Goal: Task Accomplishment & Management: Complete application form

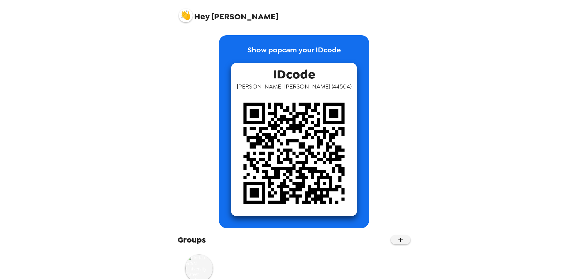
scroll to position [22, 0]
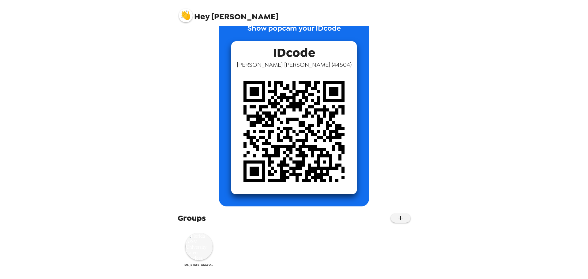
click at [201, 240] on img at bounding box center [199, 247] width 28 height 28
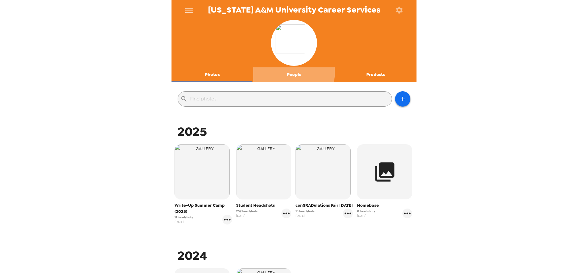
click at [289, 71] on button "People" at bounding box center [294, 74] width 82 height 15
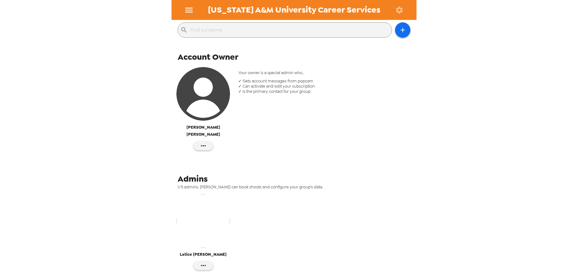
scroll to position [110, 0]
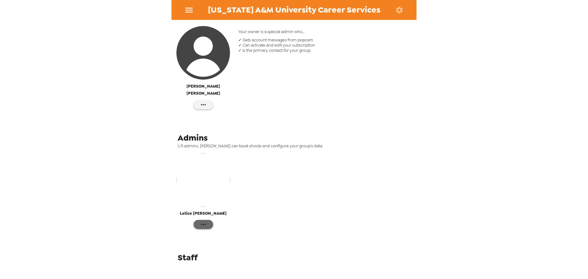
click at [206, 221] on icon "button" at bounding box center [203, 224] width 7 height 7
click at [190, 11] on div at bounding box center [294, 139] width 588 height 279
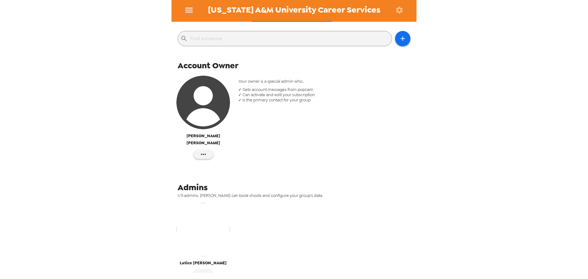
scroll to position [0, 0]
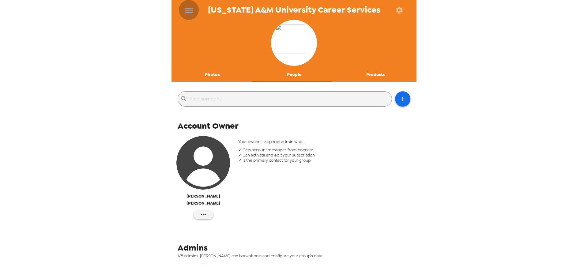
click at [190, 11] on icon "menu" at bounding box center [189, 10] width 10 height 10
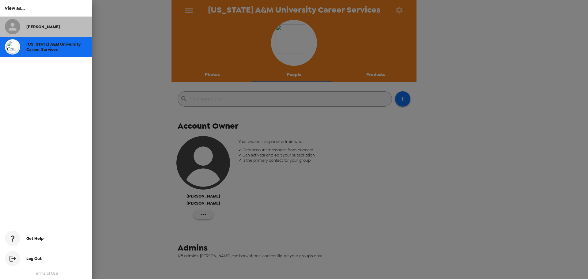
click at [37, 27] on span "[PERSON_NAME]" at bounding box center [43, 26] width 34 height 5
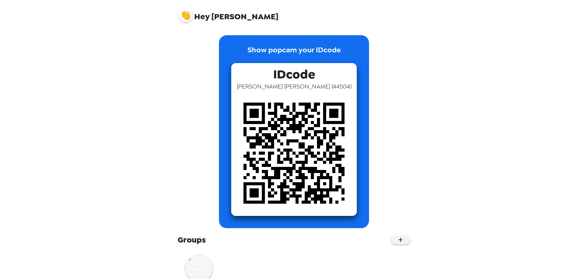
scroll to position [22, 0]
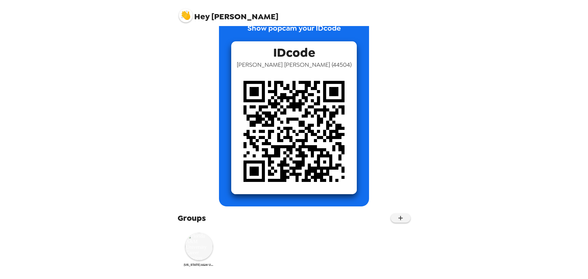
click at [193, 250] on img at bounding box center [199, 247] width 28 height 28
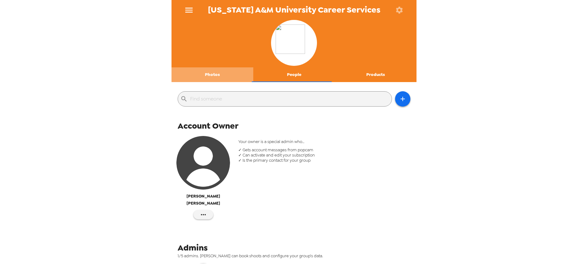
click at [215, 73] on button "Photos" at bounding box center [212, 74] width 82 height 15
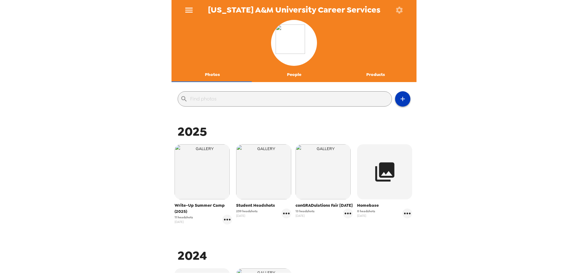
click at [399, 101] on icon "button" at bounding box center [402, 98] width 7 height 7
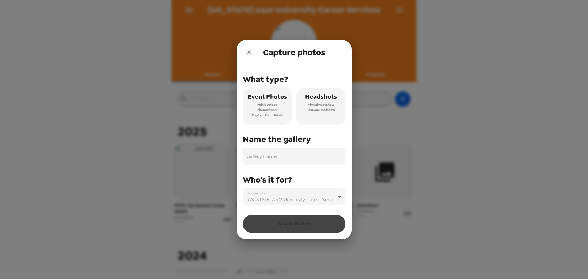
click at [439, 95] on div "Capture photos What type? Event Photos Public Upload Photographer PopCam Photo …" at bounding box center [294, 139] width 588 height 279
click at [248, 50] on icon "close" at bounding box center [248, 52] width 7 height 7
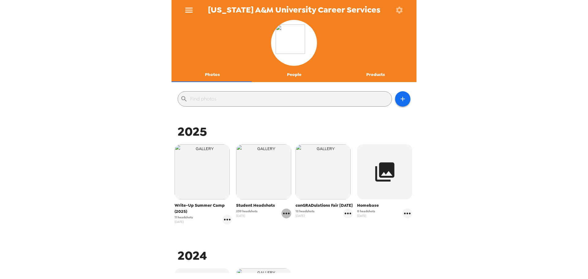
click at [282, 211] on icon "gallery menu" at bounding box center [286, 213] width 10 height 10
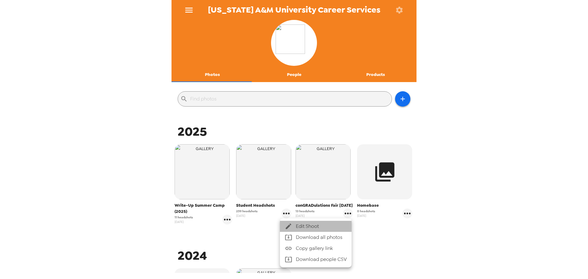
click at [303, 228] on span "Edit Shoot" at bounding box center [321, 226] width 51 height 7
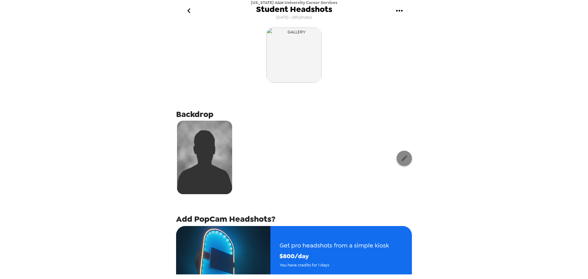
click at [401, 165] on button "button" at bounding box center [403, 158] width 15 height 15
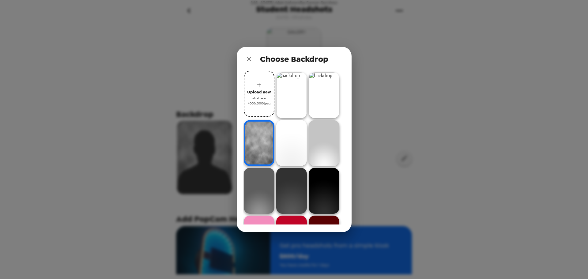
click at [260, 179] on img at bounding box center [259, 191] width 31 height 46
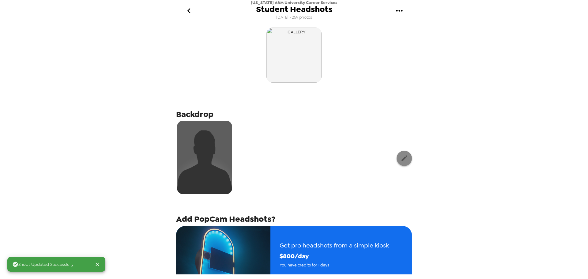
click at [400, 159] on icon "button" at bounding box center [404, 158] width 8 height 8
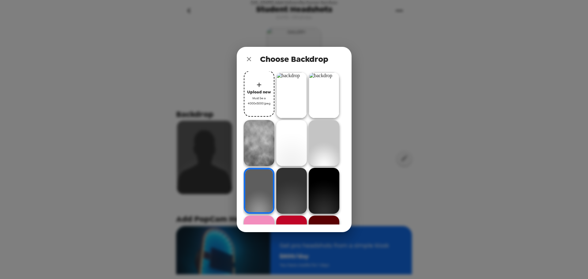
click at [321, 141] on img at bounding box center [324, 143] width 31 height 46
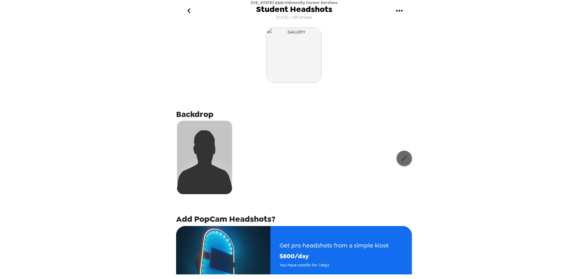
click at [397, 163] on button "button" at bounding box center [403, 158] width 15 height 15
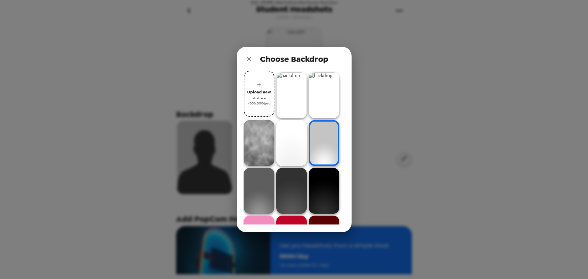
click at [250, 183] on img at bounding box center [259, 191] width 31 height 46
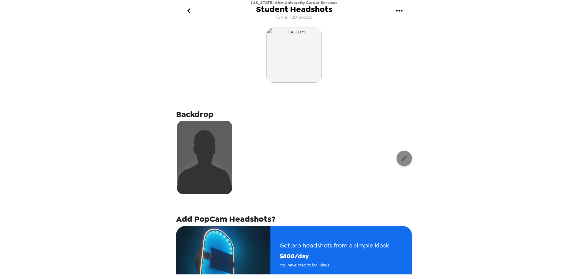
click at [400, 161] on icon "button" at bounding box center [404, 158] width 8 height 8
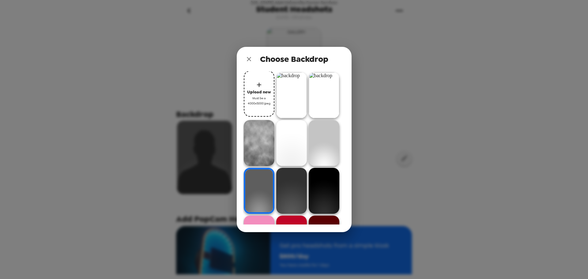
click at [321, 141] on img at bounding box center [324, 143] width 31 height 46
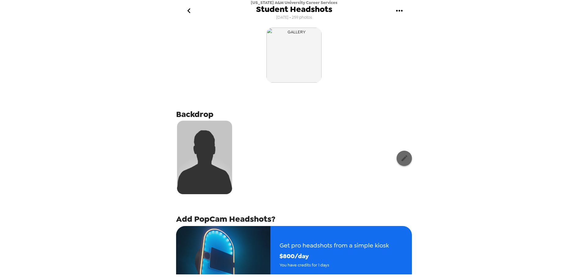
click at [400, 160] on icon "button" at bounding box center [404, 158] width 8 height 8
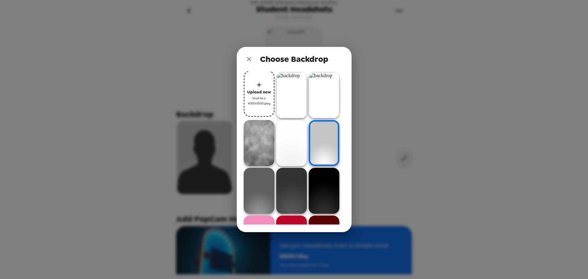
click at [291, 104] on img at bounding box center [291, 95] width 31 height 46
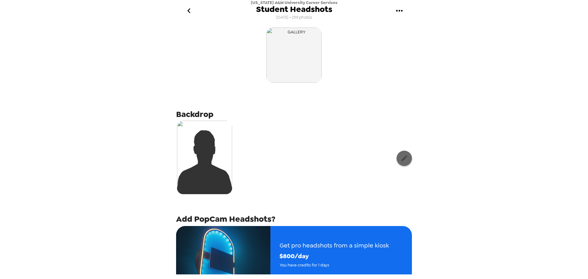
click at [400, 160] on icon "button" at bounding box center [404, 158] width 8 height 8
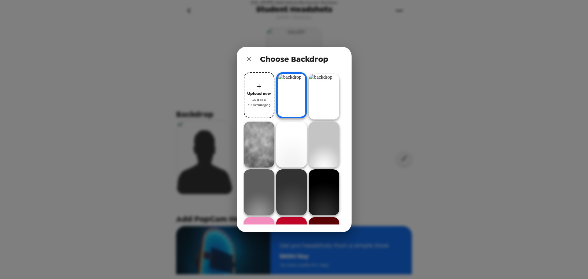
click at [332, 107] on img at bounding box center [324, 97] width 31 height 46
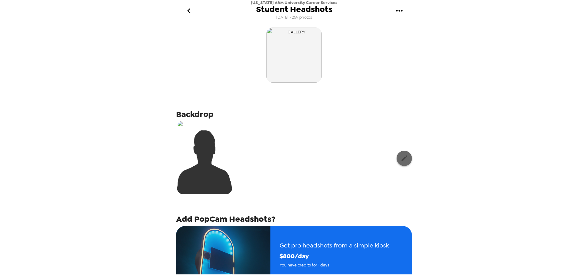
click at [401, 160] on icon "button" at bounding box center [404, 158] width 6 height 6
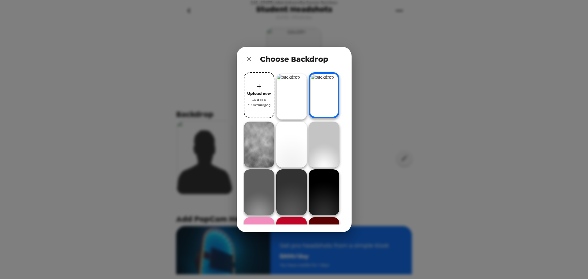
click at [297, 104] on img at bounding box center [291, 97] width 31 height 46
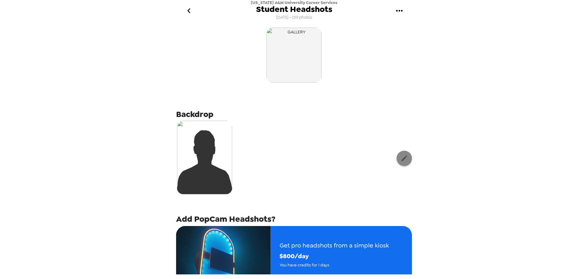
click at [396, 159] on button "button" at bounding box center [403, 158] width 15 height 15
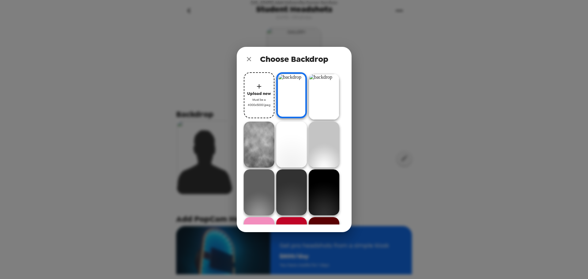
click at [369, 94] on div "Choose Backdrop Upload new Must be a 4000x5000 jpeg" at bounding box center [294, 139] width 588 height 279
click at [295, 180] on img at bounding box center [291, 192] width 31 height 46
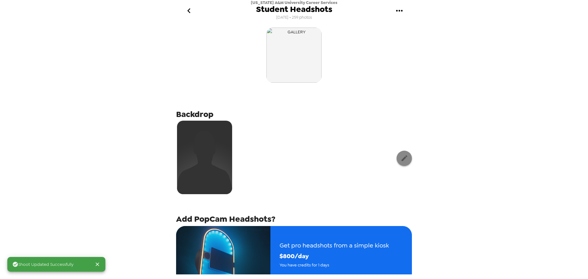
click at [396, 159] on button "button" at bounding box center [403, 158] width 15 height 15
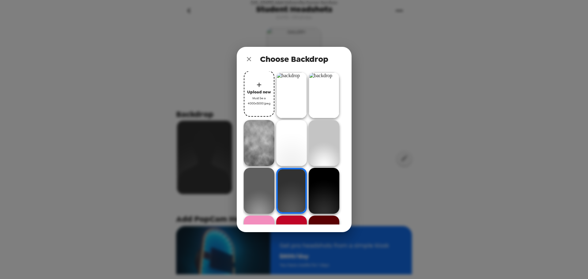
click at [325, 152] on img at bounding box center [324, 143] width 31 height 46
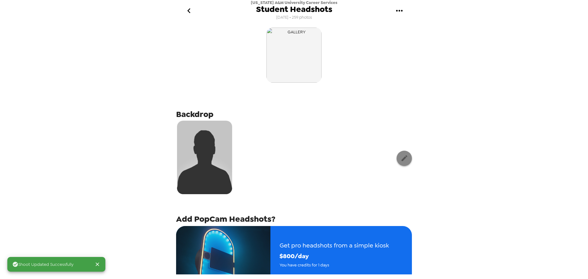
click at [401, 159] on icon "button" at bounding box center [404, 158] width 8 height 8
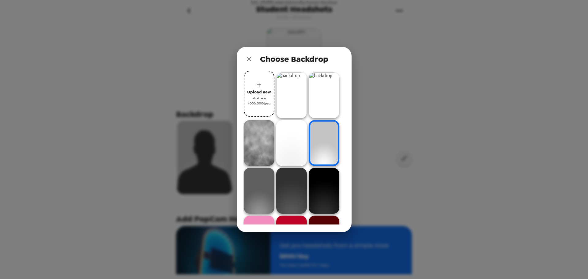
click at [301, 104] on img at bounding box center [291, 95] width 31 height 46
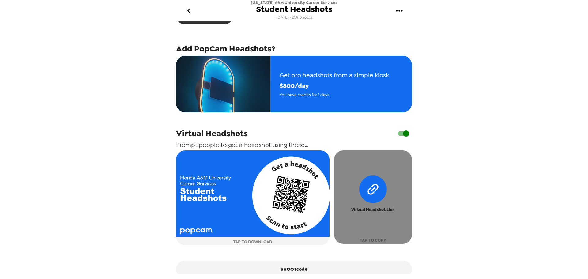
scroll to position [200, 0]
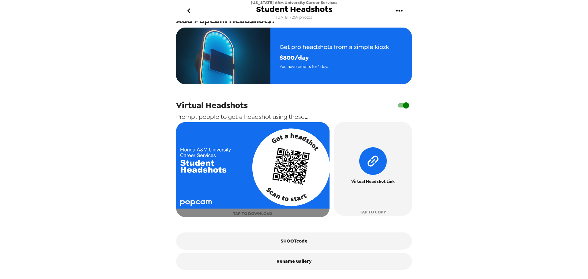
click at [255, 160] on img "button" at bounding box center [252, 165] width 153 height 86
click at [535, 134] on div "[US_STATE] A&M University Career Services Student Headshots [DATE] • 259 photos…" at bounding box center [294, 139] width 588 height 279
click at [53, 41] on div "[US_STATE] A&M University Career Services Student Headshots [DATE] • 259 photos…" at bounding box center [294, 139] width 588 height 279
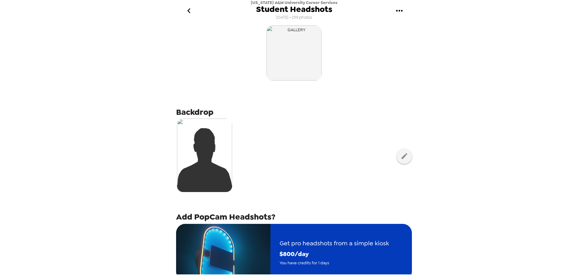
scroll to position [0, 0]
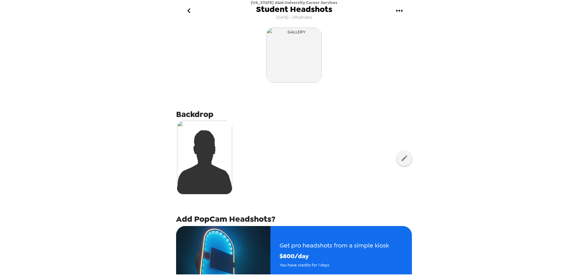
click at [190, 10] on icon "go back" at bounding box center [189, 11] width 10 height 10
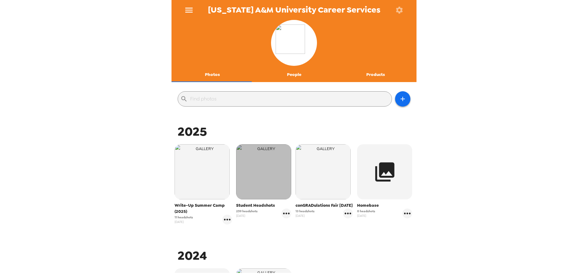
click at [253, 196] on img "button" at bounding box center [263, 171] width 55 height 55
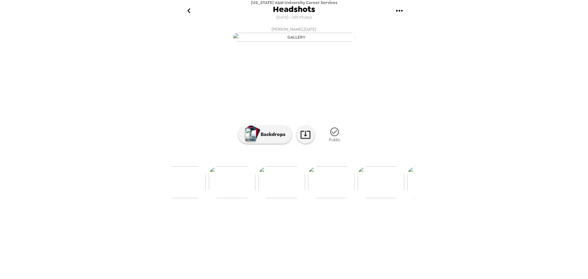
scroll to position [0, 674]
click at [264, 198] on img at bounding box center [265, 182] width 47 height 32
click at [190, 6] on icon "go back" at bounding box center [189, 11] width 10 height 10
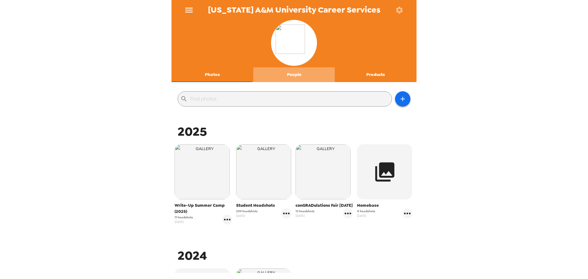
click at [293, 77] on button "People" at bounding box center [294, 74] width 82 height 15
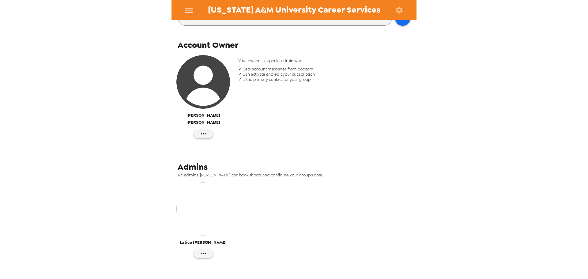
scroll to position [110, 0]
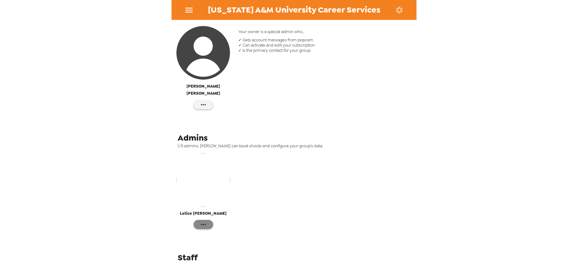
click at [200, 221] on icon "button" at bounding box center [203, 224] width 7 height 7
click at [210, 231] on span "Edit Details" at bounding box center [232, 229] width 47 height 7
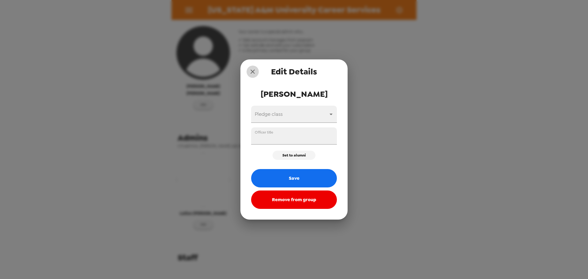
click at [254, 72] on icon "close" at bounding box center [252, 71] width 7 height 7
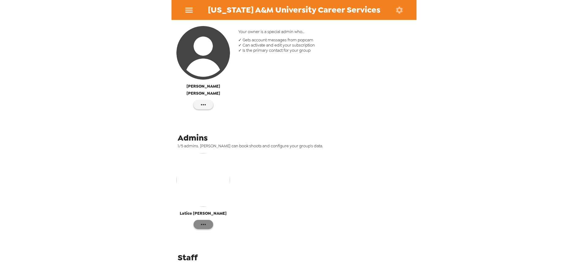
click at [207, 220] on button "button" at bounding box center [203, 224] width 20 height 9
click at [220, 231] on span "Edit Details" at bounding box center [232, 229] width 47 height 7
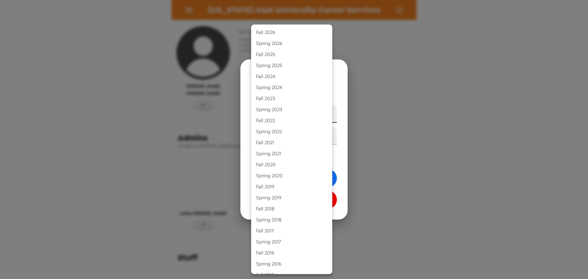
click at [327, 112] on body "[US_STATE] A&M University Career Services Photos People Products ​ Account Owne…" at bounding box center [294, 139] width 588 height 279
click at [356, 133] on div at bounding box center [294, 139] width 588 height 279
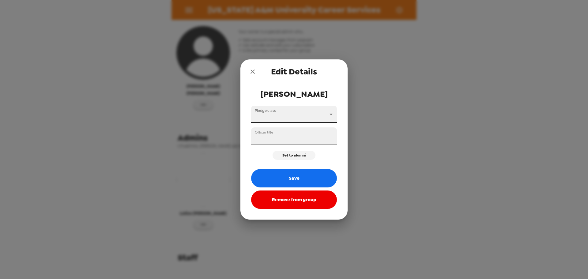
click at [250, 73] on icon "close" at bounding box center [252, 71] width 7 height 7
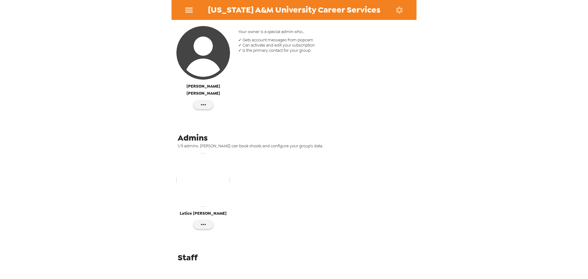
click at [257, 238] on div "Account Owner [PERSON_NAME] Your owner is a special admin who… ✓ Gets account m…" at bounding box center [293, 138] width 245 height 259
click at [186, 252] on span "Staff" at bounding box center [188, 257] width 20 height 11
click at [202, 101] on icon "button" at bounding box center [203, 104] width 7 height 7
click at [213, 113] on span "Edit Details" at bounding box center [221, 109] width 25 height 7
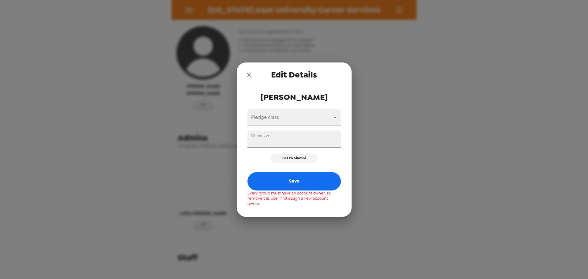
click at [246, 73] on icon "close" at bounding box center [248, 74] width 7 height 7
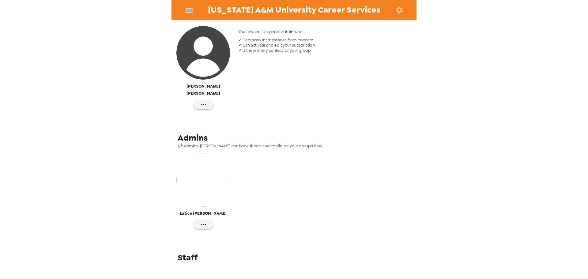
scroll to position [0, 0]
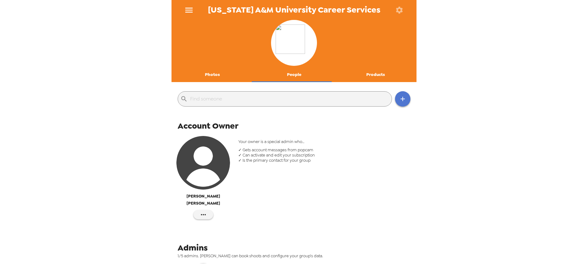
click at [401, 98] on icon "button" at bounding box center [402, 98] width 7 height 7
click at [237, 102] on div at bounding box center [294, 139] width 588 height 279
click at [237, 101] on input "text" at bounding box center [289, 99] width 199 height 10
click at [395, 100] on button "button" at bounding box center [402, 98] width 15 height 15
click at [415, 115] on li "Invite someone" at bounding box center [424, 114] width 69 height 11
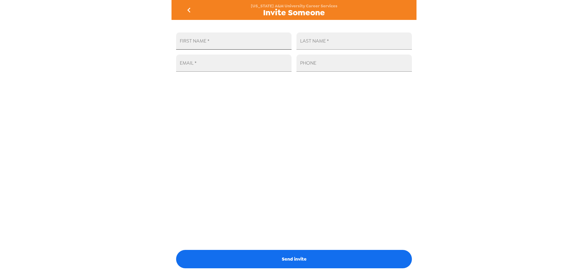
click at [200, 47] on input "FIRST NAME   *" at bounding box center [233, 40] width 115 height 17
type input "m"
type input "Mark"
click at [318, 45] on input "LAST NAME   *" at bounding box center [353, 40] width 115 height 17
type input "[PERSON_NAME]"
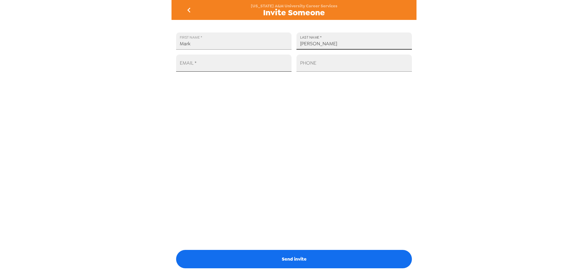
click at [226, 62] on input "EMAIL   *" at bounding box center [233, 62] width 115 height 17
type input "[EMAIL_ADDRESS][PERSON_NAME][DOMAIN_NAME]"
click at [301, 62] on div "PHONE" at bounding box center [353, 62] width 115 height 17
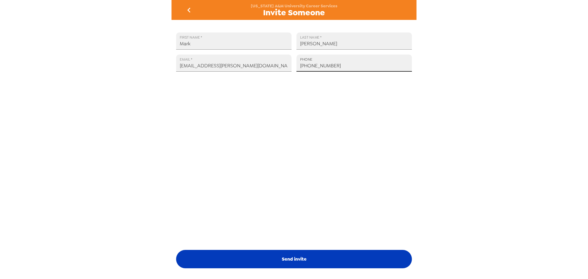
type input "[PHONE_NUMBER]"
click at [309, 258] on button "Send invite" at bounding box center [294, 259] width 236 height 18
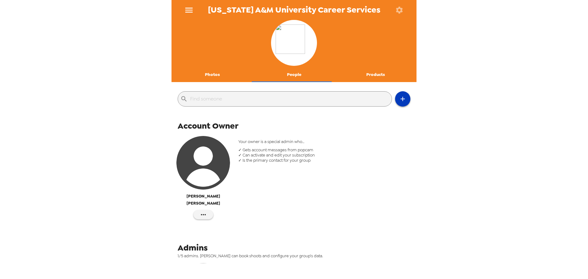
click at [403, 100] on button "button" at bounding box center [402, 98] width 15 height 15
click at [403, 116] on li "Invite someone" at bounding box center [424, 114] width 69 height 11
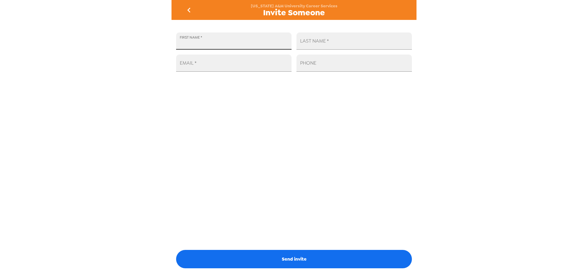
click at [225, 43] on input "FIRST NAME   *" at bounding box center [233, 40] width 115 height 17
type input "b"
type input "[PERSON_NAME]"
type input "Atindaana"
click at [217, 60] on input "EMAIL   *" at bounding box center [233, 62] width 115 height 17
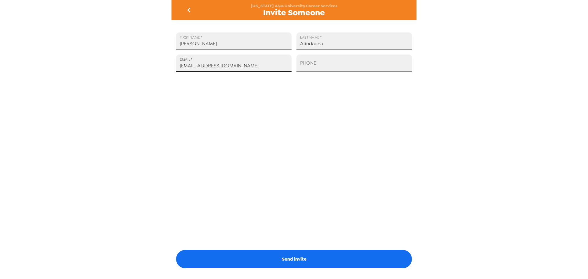
type input "[EMAIL_ADDRESS][DOMAIN_NAME]"
type input "+1 (5 ) -"
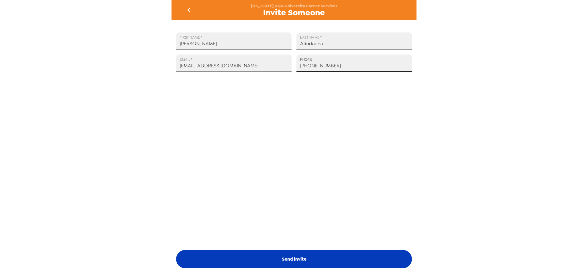
type input "[PHONE_NUMBER]"
click at [293, 260] on button "Send invite" at bounding box center [294, 259] width 236 height 18
